Goal: Task Accomplishment & Management: Use online tool/utility

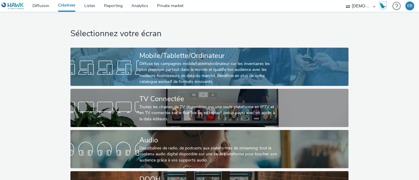
click at [186, 48] on div "Mobile/Tablette/Ordinateur Diffuse tes campagnes mobile/tablette/ordinateur sur…" at bounding box center [208, 68] width 138 height 40
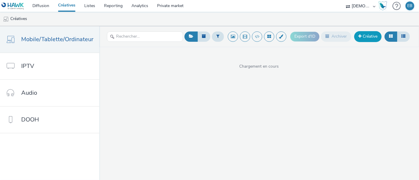
click at [370, 41] on link "Créative" at bounding box center [367, 36] width 27 height 11
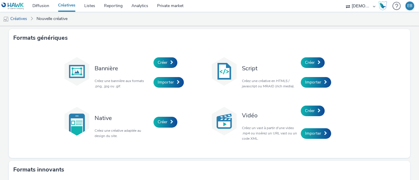
click at [312, 69] on div "Créer" at bounding box center [329, 63] width 56 height 20
click at [307, 65] on span "Créer" at bounding box center [310, 63] width 10 height 6
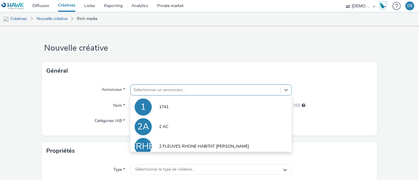
click at [152, 87] on div "option 1741 focused, 1 of 10. 10 results available. Use Up and Down to choose o…" at bounding box center [210, 89] width 161 height 11
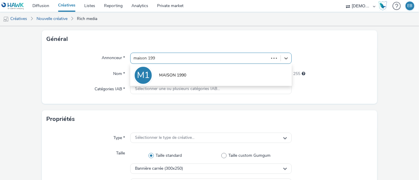
type input "maison 1990"
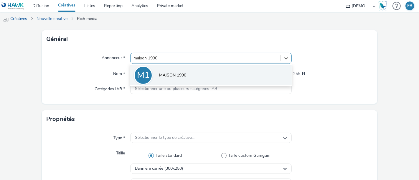
click at [174, 74] on span "MAISON 1990" at bounding box center [172, 75] width 27 height 6
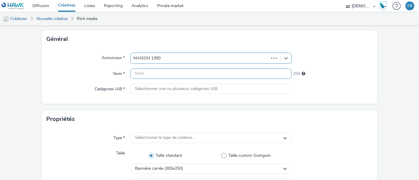
click at [174, 74] on input "text" at bounding box center [210, 74] width 161 height 10
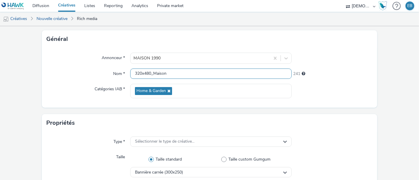
type input "320x480_Maison"
click at [97, 79] on div "Annonceur * MAISON 1990 Nom * 320x480_Maison 241 Catégories IAB * Home & Garden" at bounding box center [209, 78] width 335 height 60
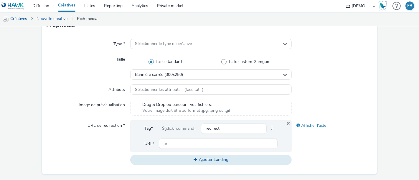
scroll to position [130, 0]
click at [190, 49] on div "Type * Sélectionner le type de créative... Taille Taille standard Taille custom…" at bounding box center [209, 104] width 335 height 140
click at [184, 42] on span "Sélectionner le type de créative..." at bounding box center [164, 43] width 59 height 5
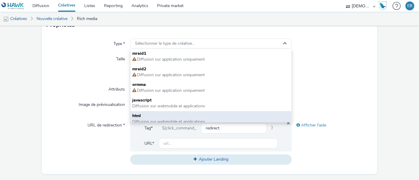
click at [159, 115] on span "html" at bounding box center [210, 116] width 157 height 6
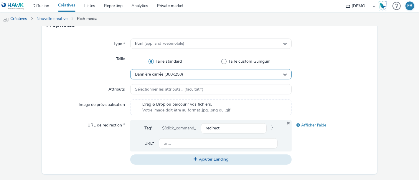
click at [188, 77] on div "Bannière carrée (300x250)" at bounding box center [210, 74] width 161 height 10
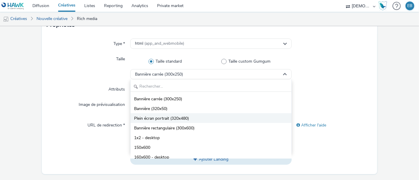
click at [178, 117] on span "Plein écran portrait (320x480)" at bounding box center [161, 119] width 55 height 6
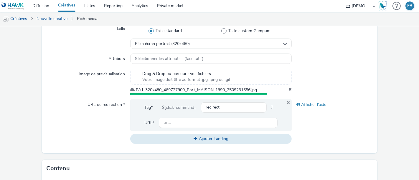
scroll to position [190, 0]
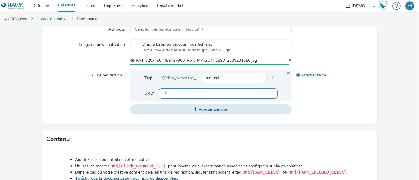
click at [200, 94] on input "text" at bounding box center [218, 93] width 119 height 10
paste input "[URL][DOMAIN_NAME]"
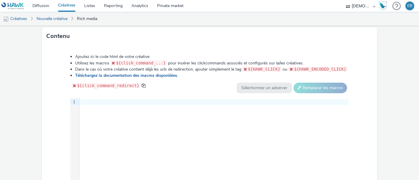
scroll to position [312, 0]
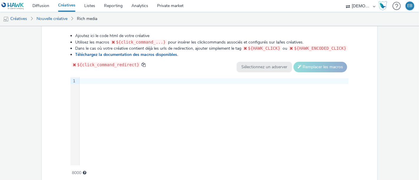
type input "[URL][DOMAIN_NAME]"
click at [202, 121] on div "9 1 ›" at bounding box center [209, 121] width 278 height 88
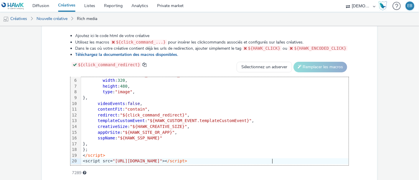
scroll to position [336, 0]
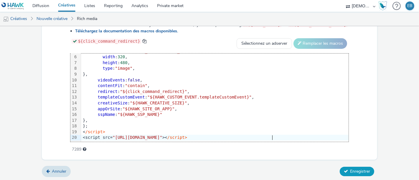
click at [355, 171] on span "Enregistrer" at bounding box center [360, 172] width 20 height 6
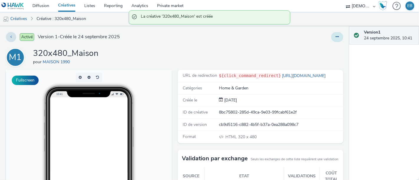
click at [331, 34] on button at bounding box center [337, 37] width 12 height 10
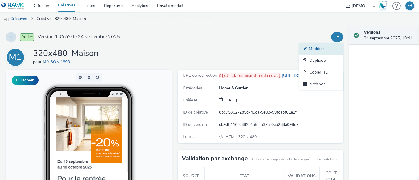
click at [311, 48] on link "Modifier" at bounding box center [321, 49] width 44 height 12
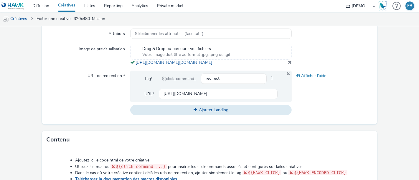
scroll to position [185, 0]
drag, startPoint x: 265, startPoint y: 76, endPoint x: 129, endPoint y: 63, distance: 136.8
click at [130, 63] on div "Drag & Drop ou parcourir vos fichiers. Votre image doit être au format .jpg, .p…" at bounding box center [210, 55] width 161 height 22
copy span "[URL][DOMAIN_NAME][DOMAIN_NAME]"
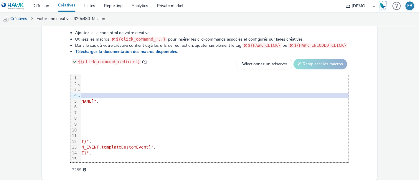
scroll to position [0, 135]
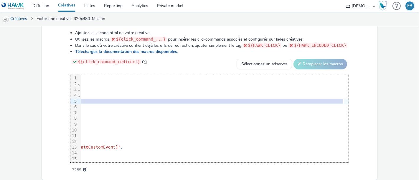
drag, startPoint x: 110, startPoint y: 112, endPoint x: 336, endPoint y: 111, distance: 225.8
click at [63, 104] on span ""[URL][DOMAIN_NAME][DOMAIN_NAME]"" at bounding box center [22, 101] width 82 height 5
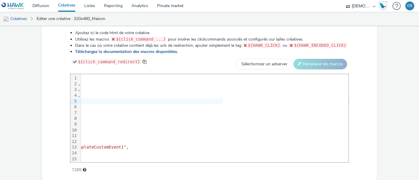
scroll to position [346, 0]
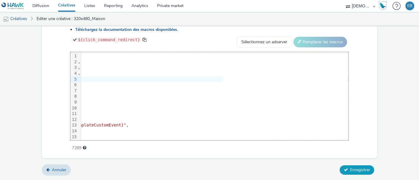
click at [355, 169] on span "Enregistrer" at bounding box center [360, 170] width 20 height 6
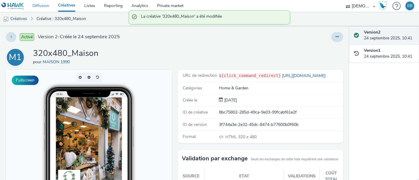
click at [39, 5] on link "Diffusion" at bounding box center [41, 6] width 26 height 12
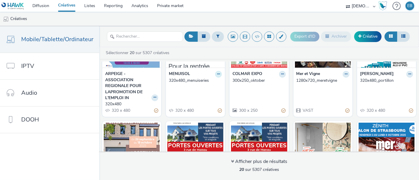
scroll to position [54, 0]
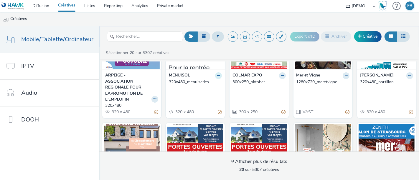
click at [220, 74] on icon at bounding box center [218, 76] width 3 height 4
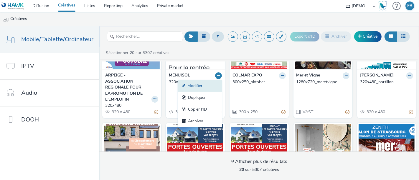
click at [222, 85] on link "Modifier" at bounding box center [199, 86] width 44 height 12
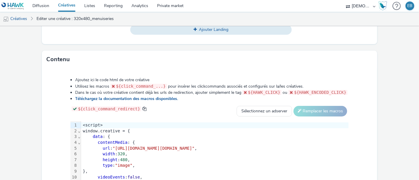
scroll to position [269, 0]
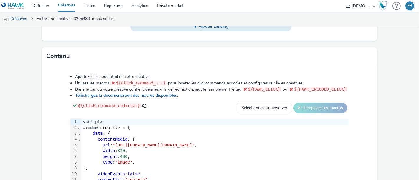
click at [194, 147] on span ""[URL][DOMAIN_NAME][DOMAIN_NAME]"" at bounding box center [153, 145] width 82 height 5
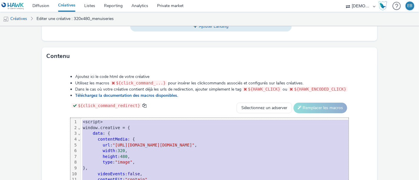
copy div "<script> window.creative = { data : { contentMedia : { url : "[URL][DOMAIN_NAME…"
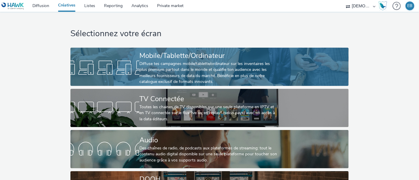
click at [261, 64] on div "Diffuse tes campagnes mobile/tablette/ordinateur sur les inventaires les plus p…" at bounding box center [208, 73] width 138 height 24
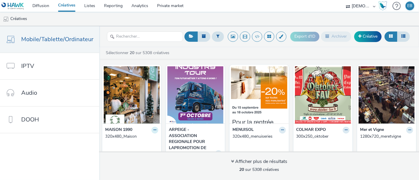
click at [156, 130] on icon at bounding box center [154, 130] width 3 height 4
click at [156, 140] on link "Modifier" at bounding box center [136, 141] width 44 height 12
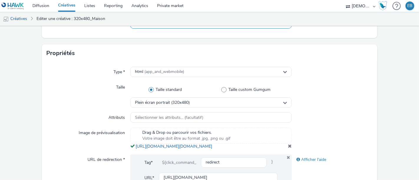
scroll to position [102, 0]
drag, startPoint x: 266, startPoint y: 158, endPoint x: 132, endPoint y: 146, distance: 135.1
click at [132, 146] on div "Drag & Drop ou parcourir vos fichiers. Votre image doit être au format .jpg, .p…" at bounding box center [210, 138] width 161 height 22
copy span "https://tabmo-cdn.s3.eu-west-1.amazonaws.com/hawk.tabmo.io/organizations/38dc92…"
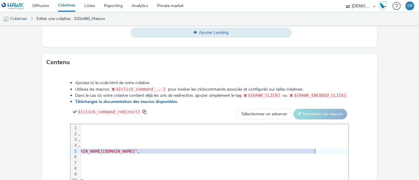
scroll to position [0, 135]
drag, startPoint x: 110, startPoint y: 162, endPoint x: 336, endPoint y: 165, distance: 226.1
click at [336, 155] on div "url : "https://tabmo-cdn.s3.eu-west-1.amazonaws.com/hawk.tabmo.io/organizations…" at bounding box center [149, 152] width 399 height 6
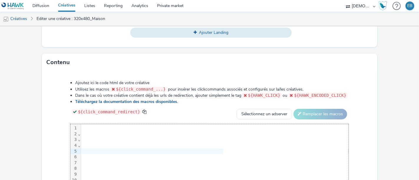
scroll to position [346, 0]
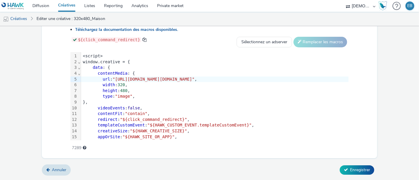
click at [350, 175] on div "Annuler Enregistrer" at bounding box center [209, 170] width 335 height 11
click at [354, 172] on span "Enregistrer" at bounding box center [360, 170] width 20 height 6
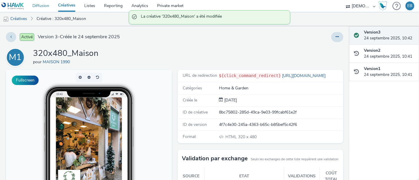
click at [34, 6] on link "Diffusion" at bounding box center [41, 6] width 26 height 12
